Goal: Task Accomplishment & Management: Use online tool/utility

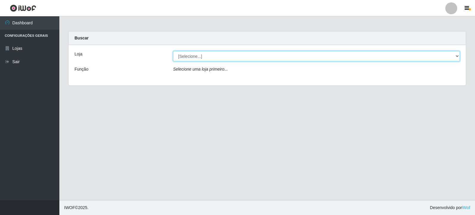
click at [457, 56] on select "[Selecione...] Rede Compras Supermercados - LOJA 3" at bounding box center [316, 56] width 287 height 10
select select "162"
click at [173, 51] on select "[Selecione...] Rede Compras Supermercados - LOJA 3" at bounding box center [316, 56] width 287 height 10
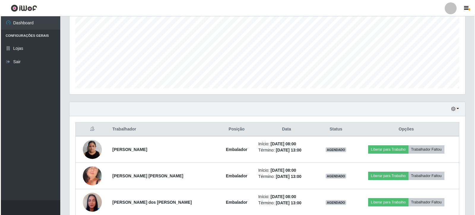
scroll to position [149, 0]
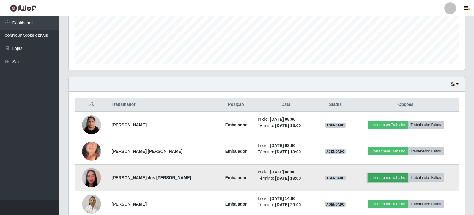
click at [382, 179] on button "Liberar para Trabalho" at bounding box center [387, 178] width 40 height 8
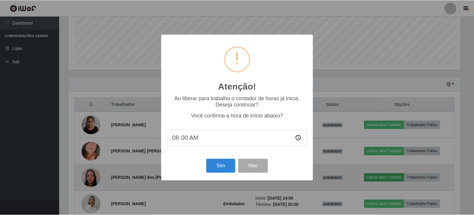
scroll to position [123, 393]
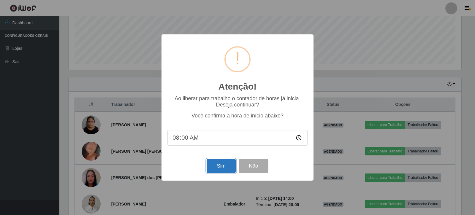
click at [229, 168] on button "Sim" at bounding box center [221, 166] width 29 height 14
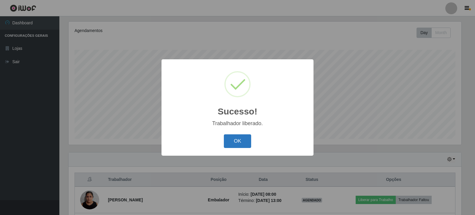
click at [233, 139] on button "OK" at bounding box center [238, 142] width 28 height 14
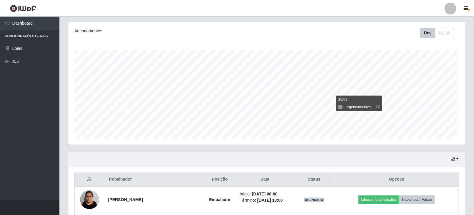
scroll to position [123, 396]
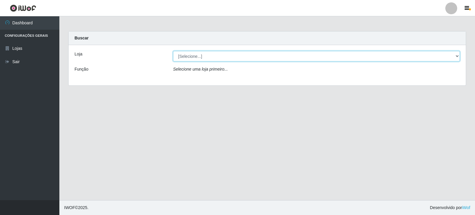
click at [458, 56] on select "[Selecione...] Rede Compras Supermercados - LOJA 3" at bounding box center [316, 56] width 287 height 10
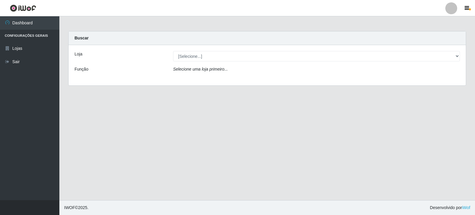
click at [447, 78] on div "Loja [Selecione...] Rede Compras Supermercados - LOJA 3 Função Selecione uma lo…" at bounding box center [267, 65] width 397 height 40
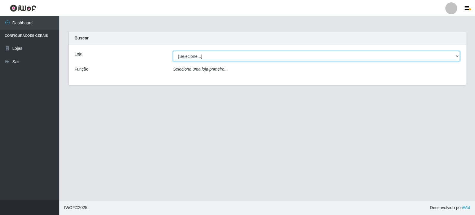
click at [458, 53] on select "[Selecione...] Rede Compras Supermercados - LOJA 3" at bounding box center [316, 56] width 287 height 10
select select "162"
click at [173, 51] on select "[Selecione...] Rede Compras Supermercados - LOJA 3" at bounding box center [316, 56] width 287 height 10
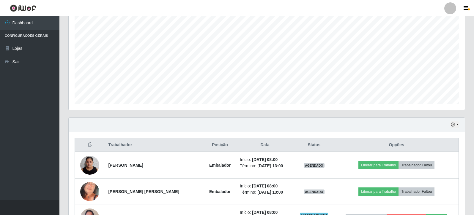
scroll to position [149, 0]
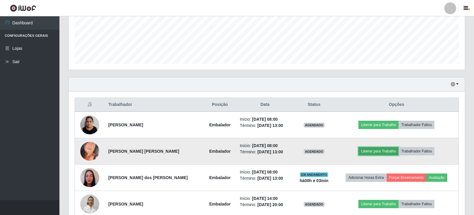
click at [368, 153] on button "Liberar para Trabalho" at bounding box center [378, 151] width 40 height 8
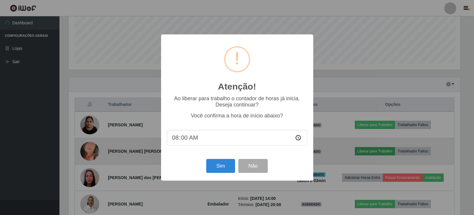
scroll to position [123, 393]
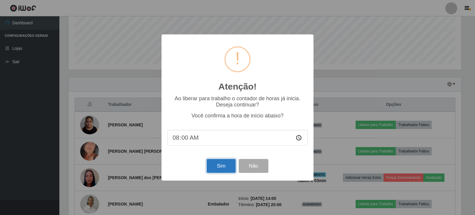
click at [223, 165] on button "Sim" at bounding box center [221, 166] width 29 height 14
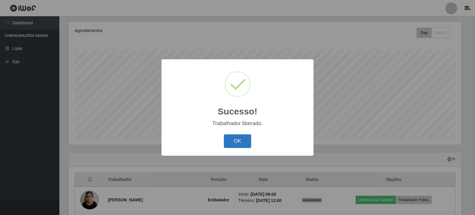
click at [237, 139] on button "OK" at bounding box center [238, 142] width 28 height 14
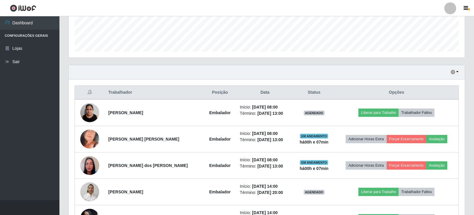
scroll to position [162, 0]
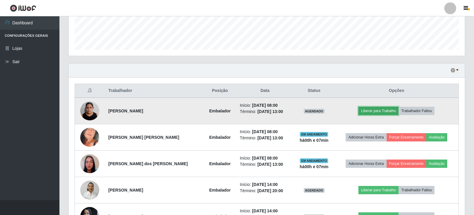
click at [372, 108] on button "Liberar para Trabalho" at bounding box center [378, 111] width 40 height 8
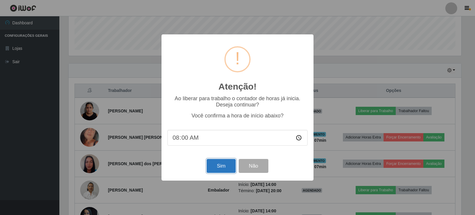
click at [225, 165] on button "Sim" at bounding box center [221, 166] width 29 height 14
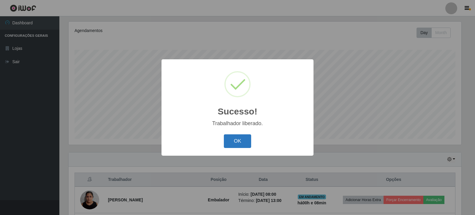
click at [240, 141] on button "OK" at bounding box center [238, 142] width 28 height 14
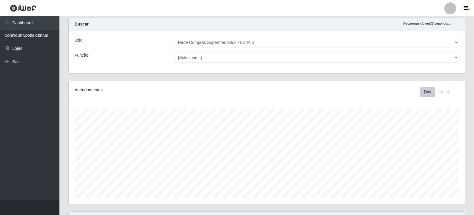
scroll to position [0, 0]
